Goal: Task Accomplishment & Management: Manage account settings

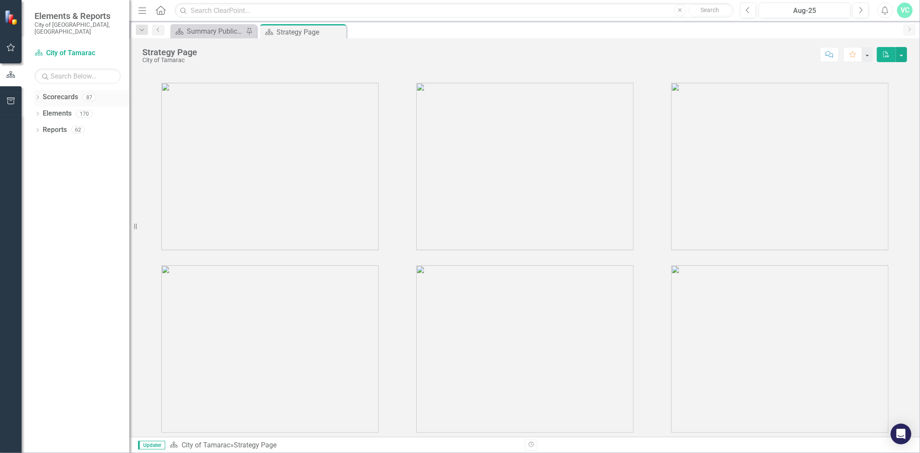
click at [38, 96] on icon "Dropdown" at bounding box center [38, 98] width 6 height 5
click at [48, 109] on link "City of Tamarac" at bounding box center [88, 114] width 82 height 10
click at [41, 111] on icon "Dropdown" at bounding box center [42, 113] width 6 height 5
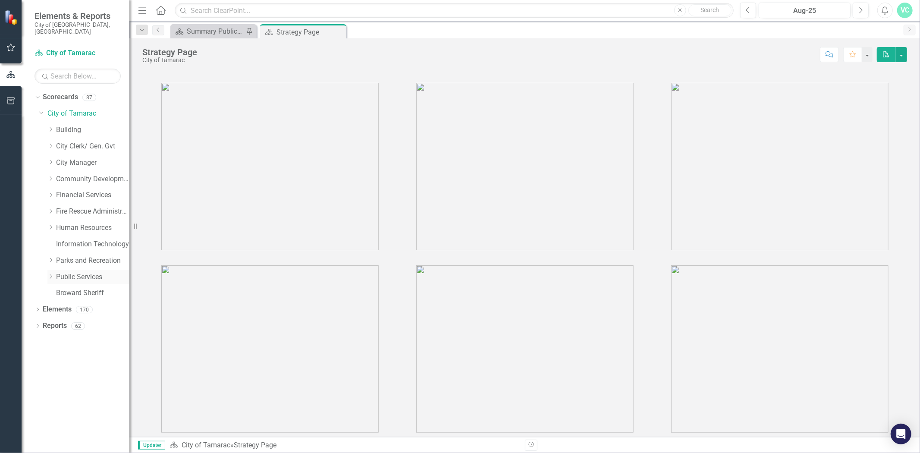
click at [72, 272] on link "Public Services" at bounding box center [92, 277] width 73 height 10
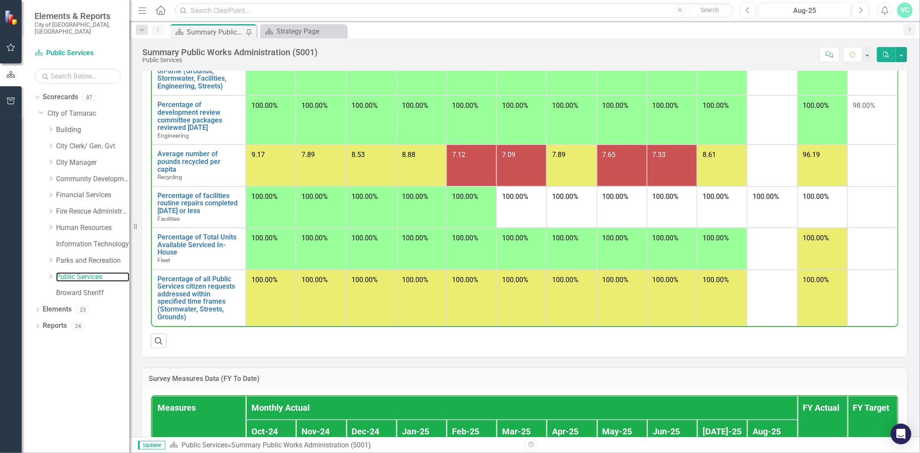
scroll to position [593, 0]
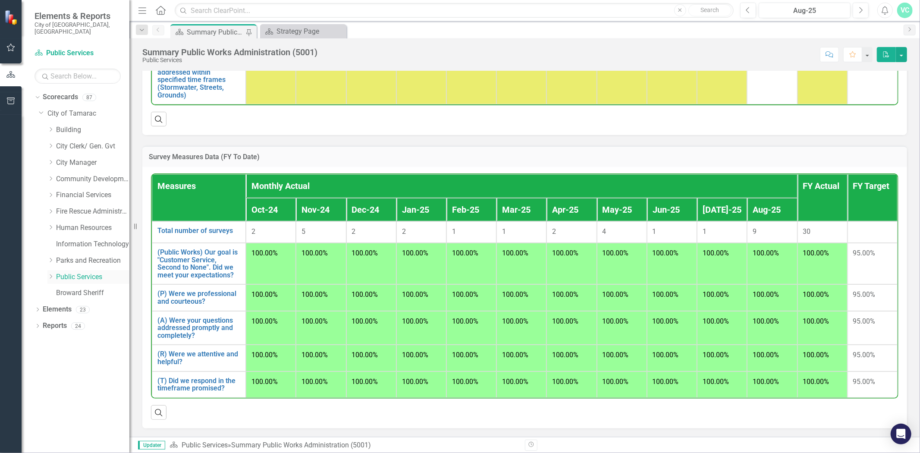
click at [48, 274] on icon "Dropdown" at bounding box center [50, 276] width 6 height 5
click at [90, 354] on link "Recycling" at bounding box center [97, 359] width 65 height 10
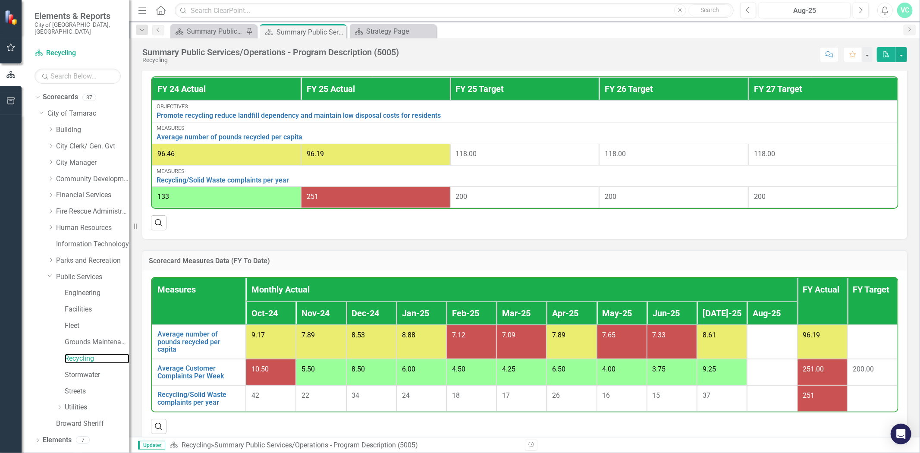
scroll to position [330, 0]
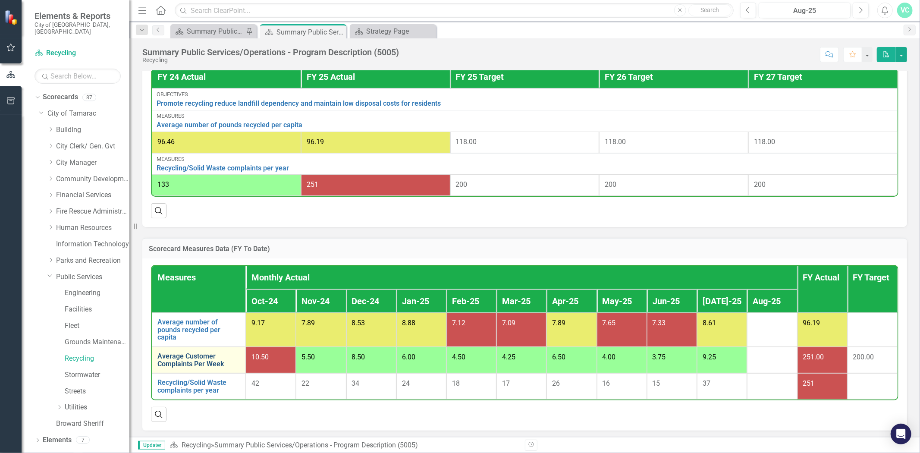
click at [188, 362] on link "Average Customer Complaints Per Week" at bounding box center [198, 359] width 83 height 15
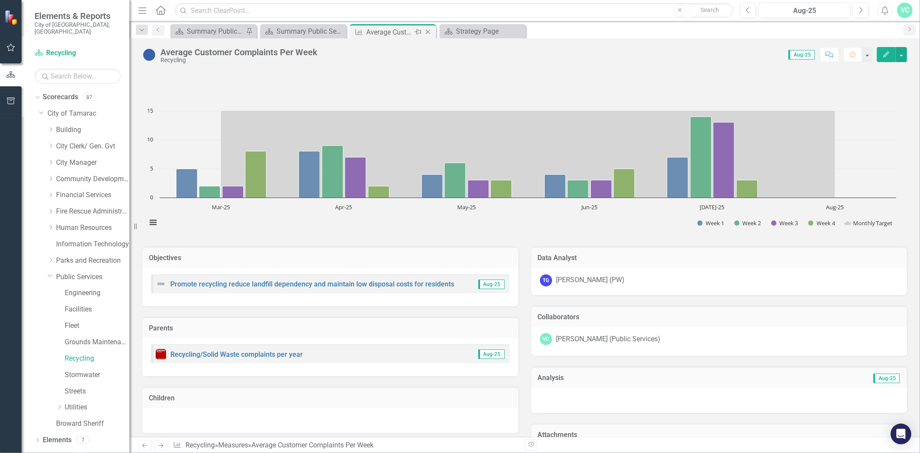
click at [429, 31] on icon "Close" at bounding box center [428, 31] width 9 height 7
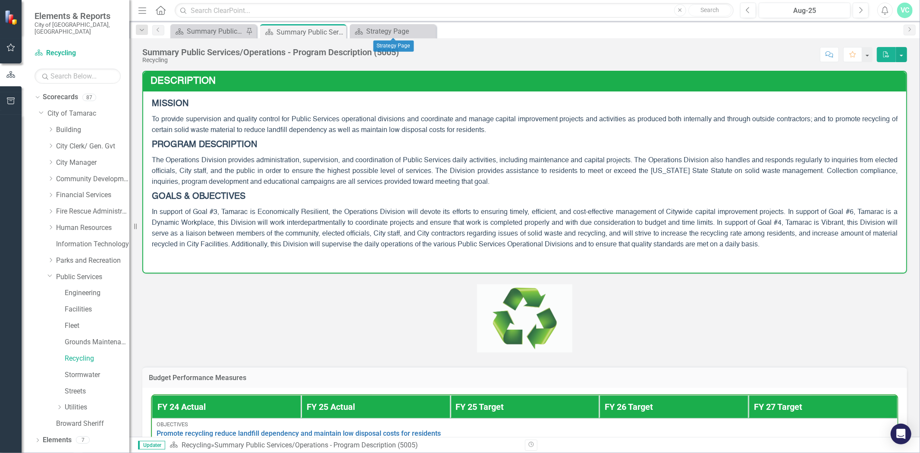
click at [0, 0] on icon "Close" at bounding box center [0, 0] width 0 height 0
click at [338, 31] on icon "Close" at bounding box center [338, 31] width 9 height 7
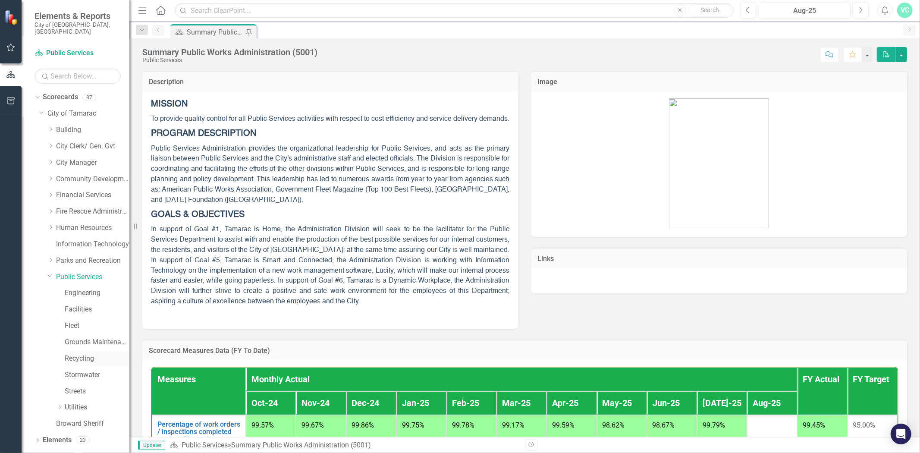
click at [75, 354] on link "Recycling" at bounding box center [97, 359] width 65 height 10
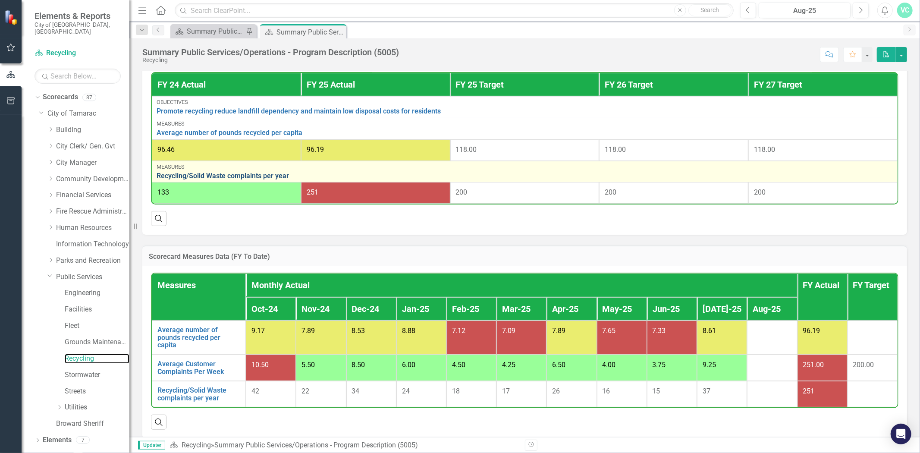
scroll to position [330, 0]
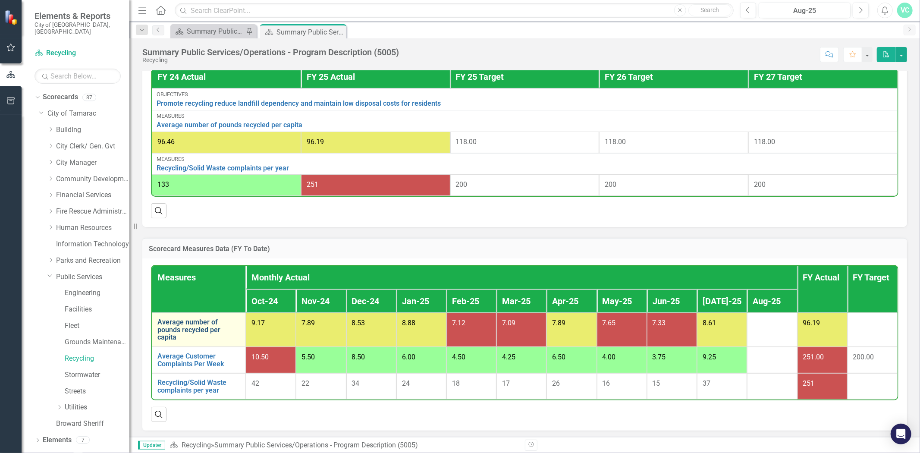
click at [203, 325] on link "Average number of pounds recycled per capita" at bounding box center [198, 329] width 83 height 23
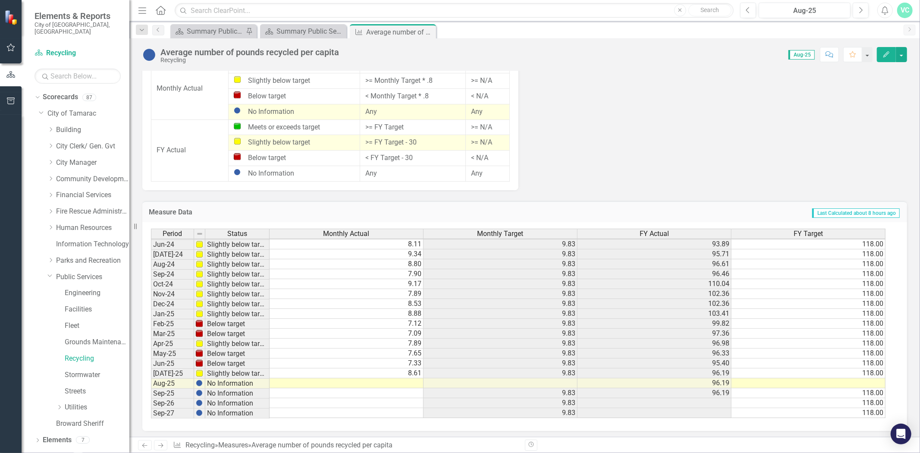
scroll to position [318, 0]
click at [412, 378] on td at bounding box center [347, 383] width 154 height 10
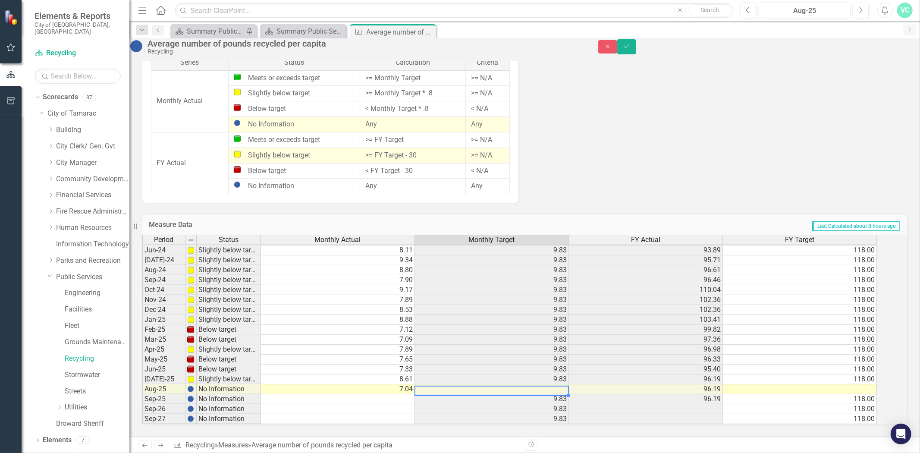
click at [569, 384] on td at bounding box center [492, 389] width 154 height 10
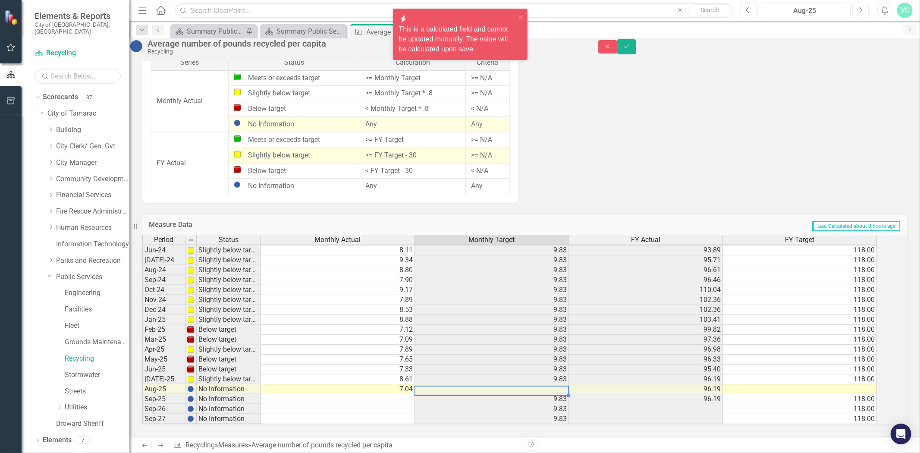
click at [852, 384] on td at bounding box center [800, 389] width 154 height 10
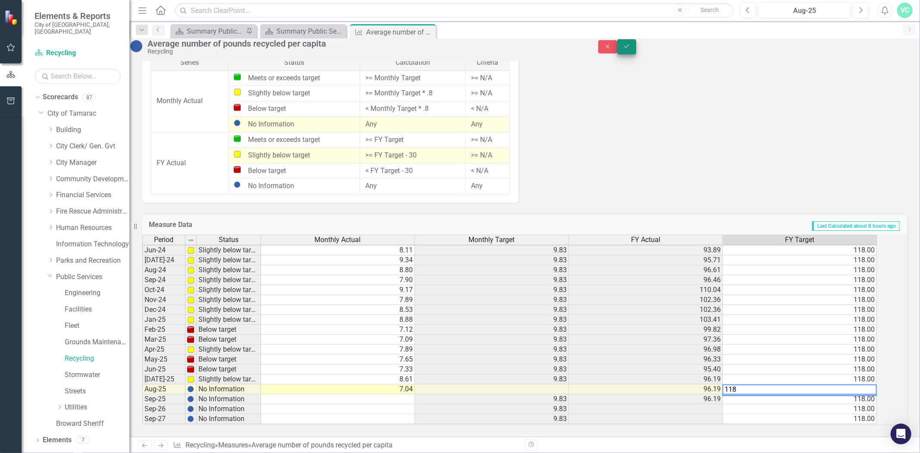
type textarea "118"
click at [636, 54] on button "Save" at bounding box center [626, 46] width 19 height 15
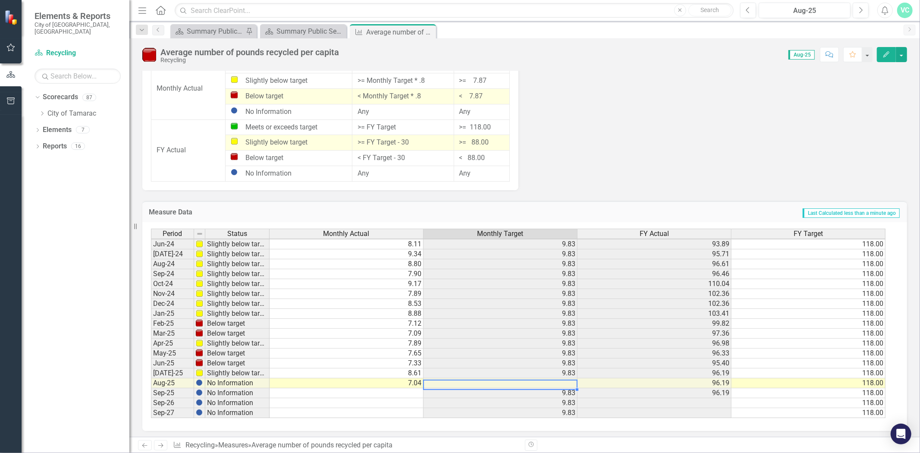
click at [567, 378] on td at bounding box center [501, 383] width 154 height 10
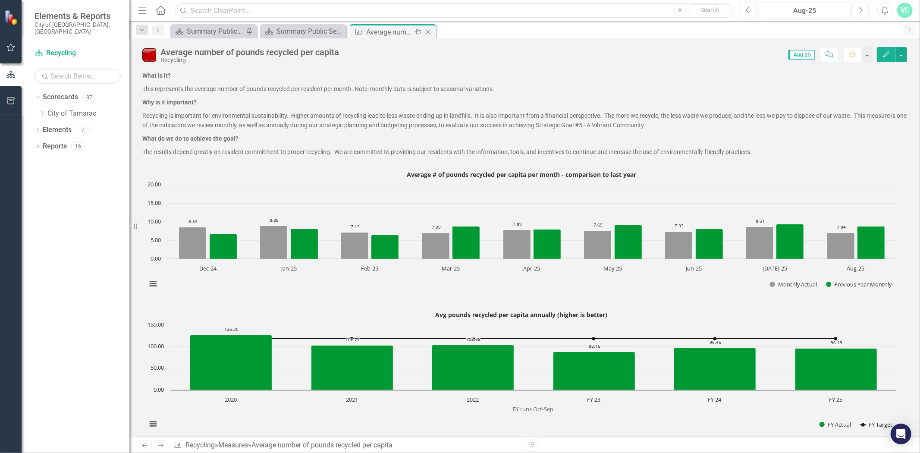
click at [390, 31] on div "Average number of pounds recycled per capita" at bounding box center [389, 32] width 46 height 11
click at [426, 31] on icon "Close" at bounding box center [428, 31] width 9 height 7
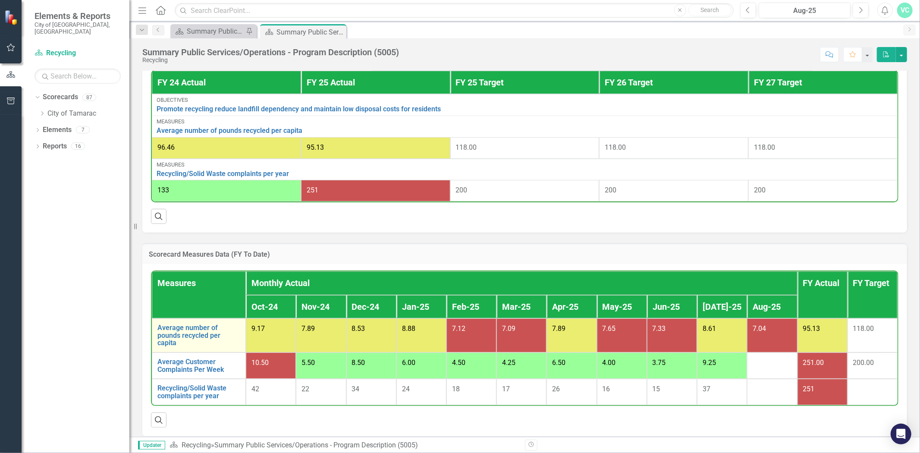
scroll to position [330, 0]
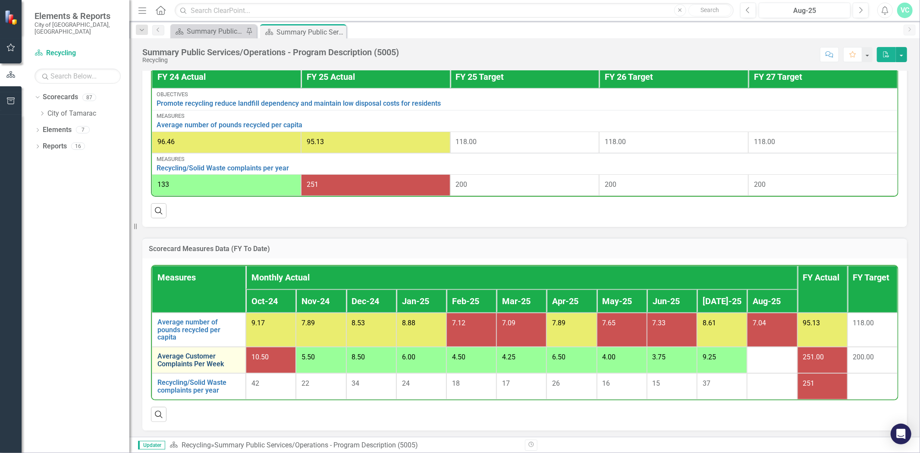
click at [174, 363] on link "Average Customer Complaints Per Week" at bounding box center [198, 359] width 83 height 15
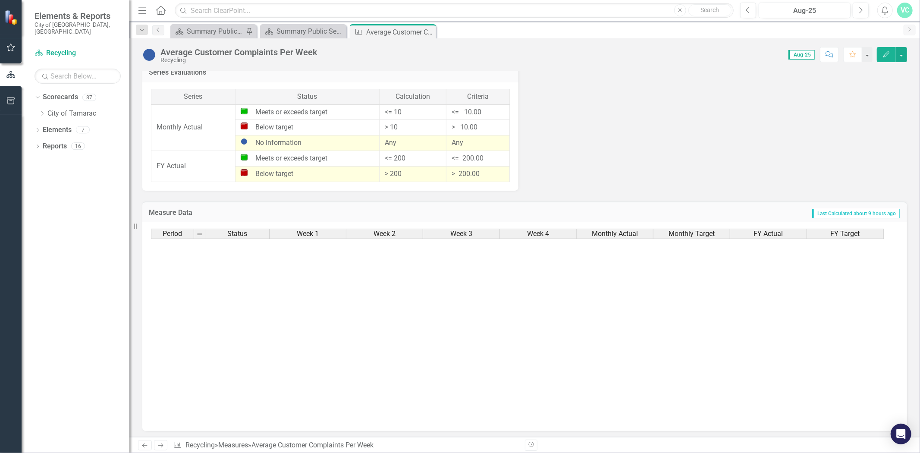
scroll to position [318, 0]
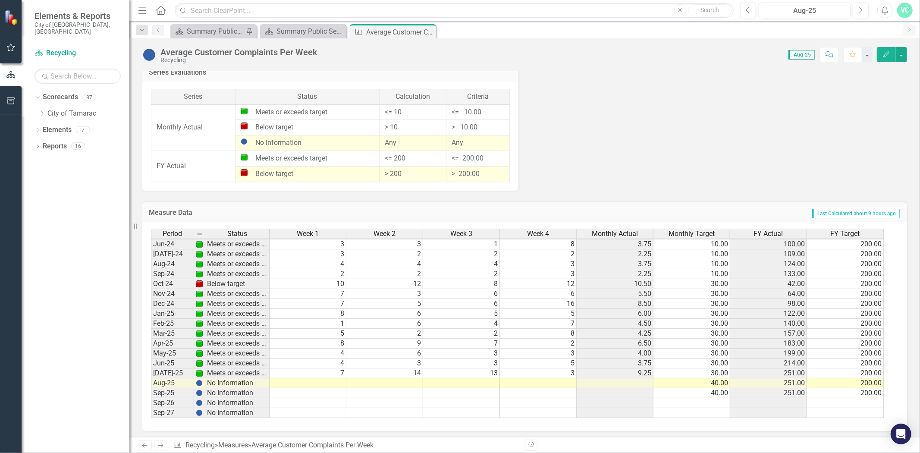
click at [332, 388] on td at bounding box center [308, 393] width 77 height 10
click at [335, 381] on td at bounding box center [308, 383] width 77 height 10
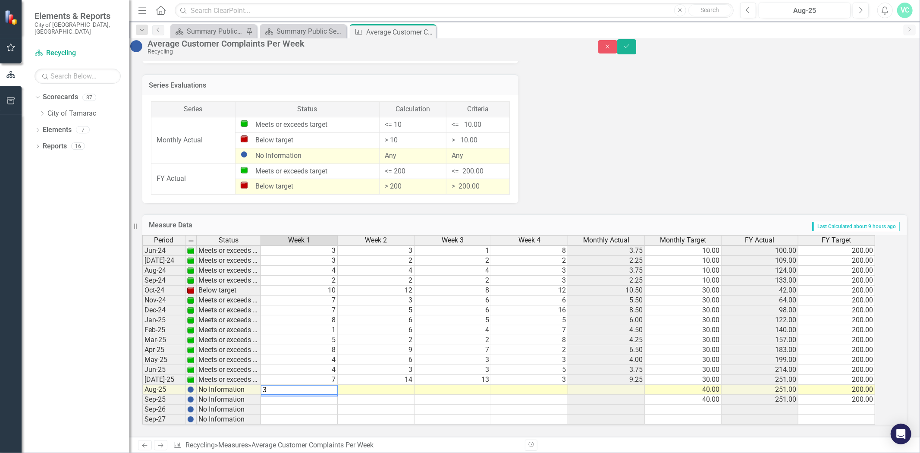
click at [377, 385] on td at bounding box center [376, 390] width 77 height 10
click at [451, 385] on td at bounding box center [453, 390] width 77 height 10
click at [338, 385] on td "3" at bounding box center [299, 390] width 77 height 10
click at [468, 385] on td at bounding box center [453, 390] width 77 height 10
click at [540, 385] on td at bounding box center [529, 390] width 77 height 10
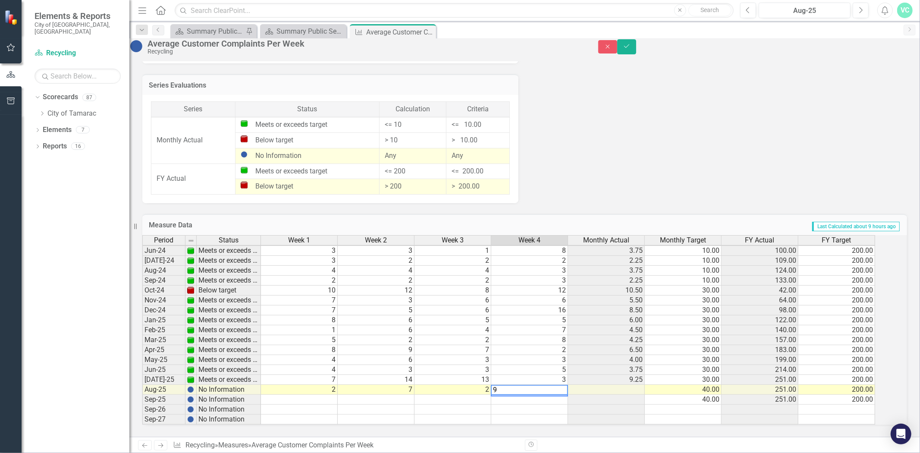
type textarea "9"
click at [618, 385] on td at bounding box center [606, 390] width 77 height 10
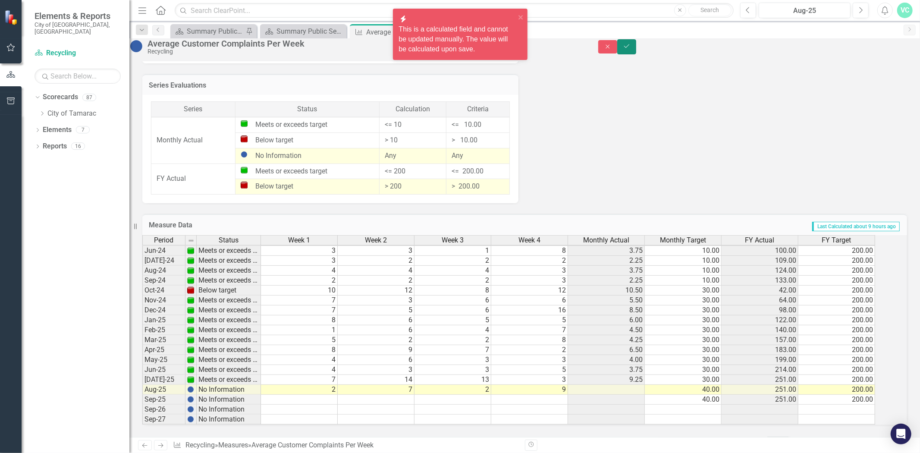
click at [631, 47] on icon "Save" at bounding box center [627, 46] width 8 height 6
